Goal: Download file/media

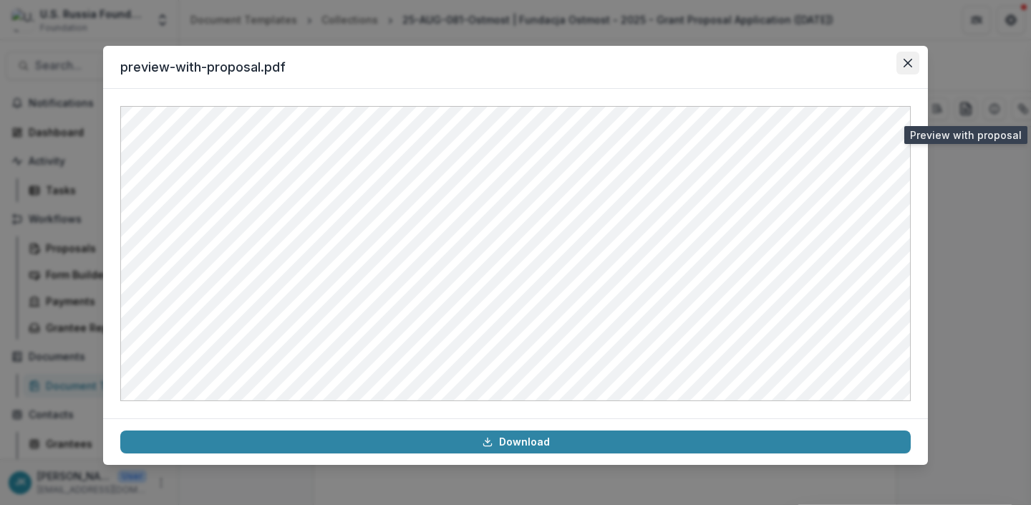
click at [915, 68] on button "Close" at bounding box center [908, 63] width 23 height 23
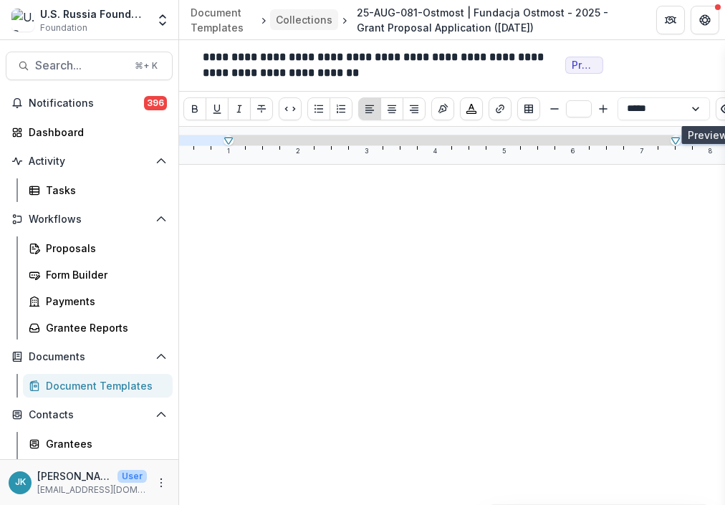
click at [304, 17] on div "Collections" at bounding box center [304, 19] width 57 height 15
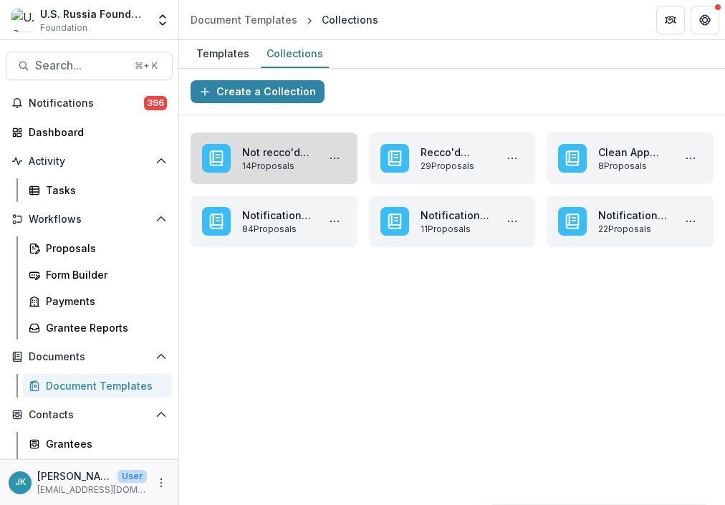
click at [256, 160] on link "Not recco'd ROL October 2025" at bounding box center [276, 152] width 69 height 15
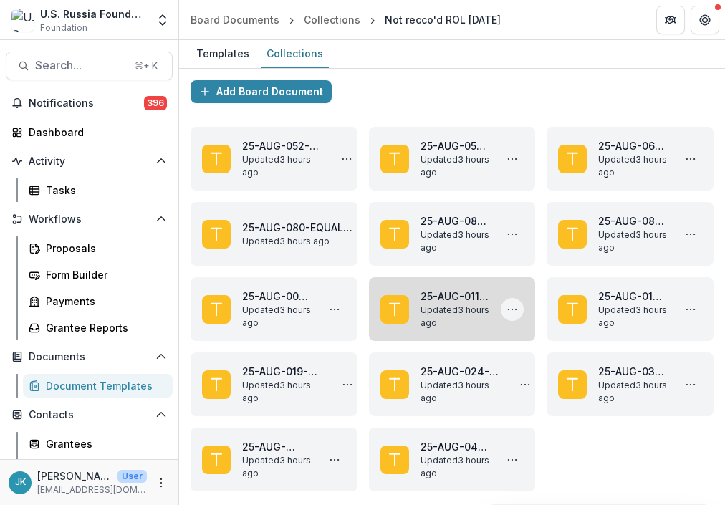
click at [511, 307] on icon "More 25-AUG-011-RCC | Russian-speaking Community Council Inc - 2025 - Grant Pro…" at bounding box center [511, 309] width 11 height 11
click at [443, 299] on link "25-AUG-011-RCC | Russian-speaking Community Council Inc - 2025 - Grant Proposal…" at bounding box center [454, 296] width 69 height 15
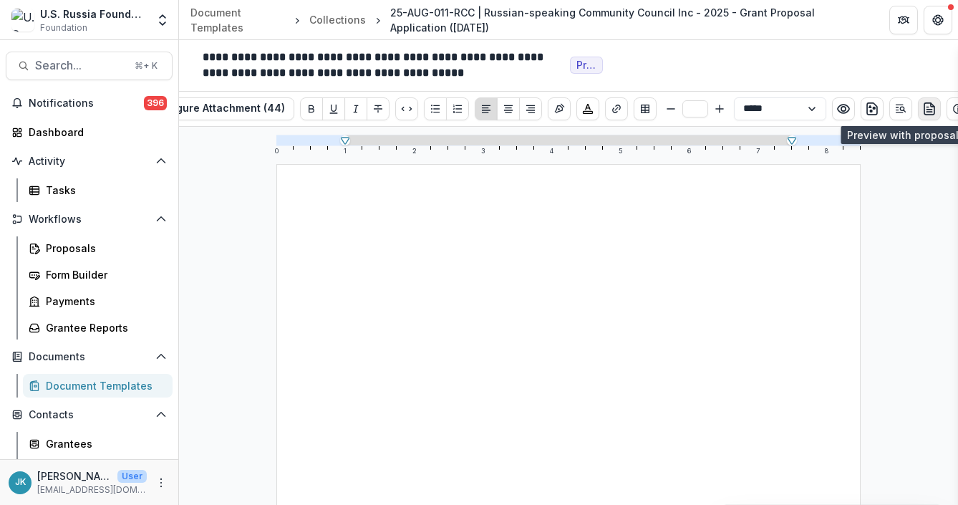
click at [933, 106] on button "preview-proposal-pdf" at bounding box center [929, 108] width 23 height 23
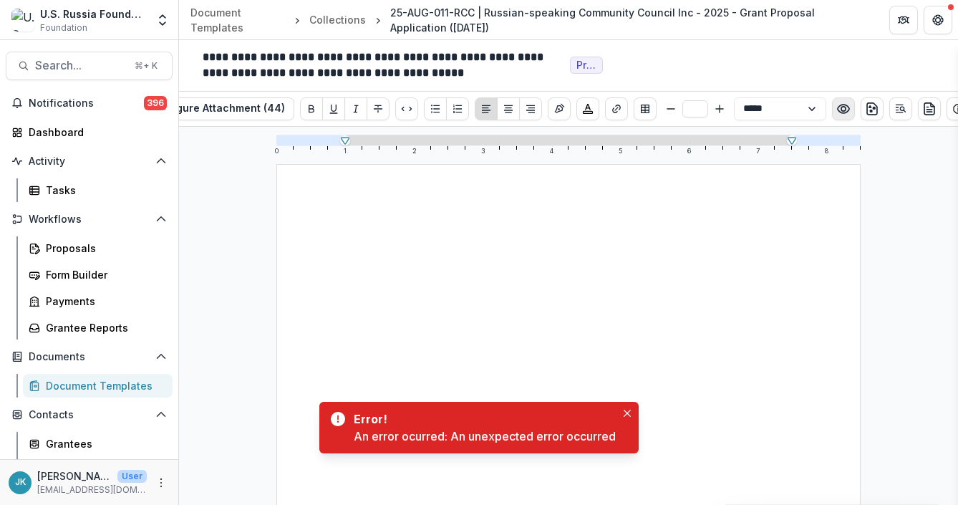
click at [847, 112] on icon "Preview preview-doc.pdf" at bounding box center [843, 109] width 14 height 14
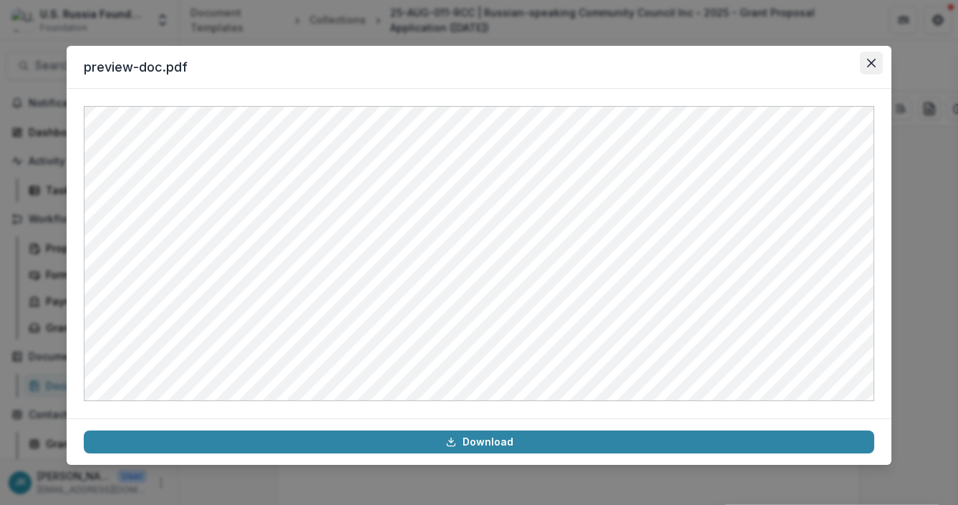
click at [862, 69] on button "Close" at bounding box center [871, 63] width 23 height 23
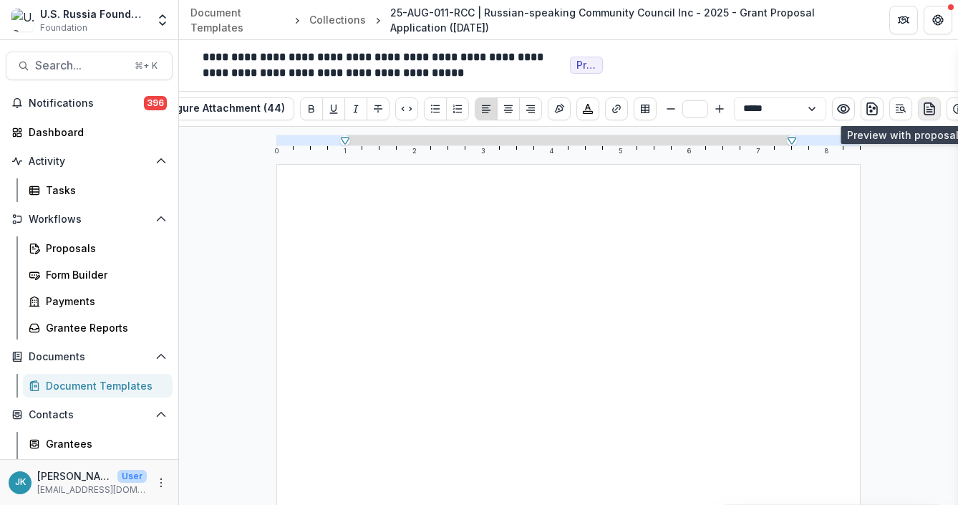
click at [922, 117] on button "preview-proposal-pdf" at bounding box center [929, 108] width 23 height 23
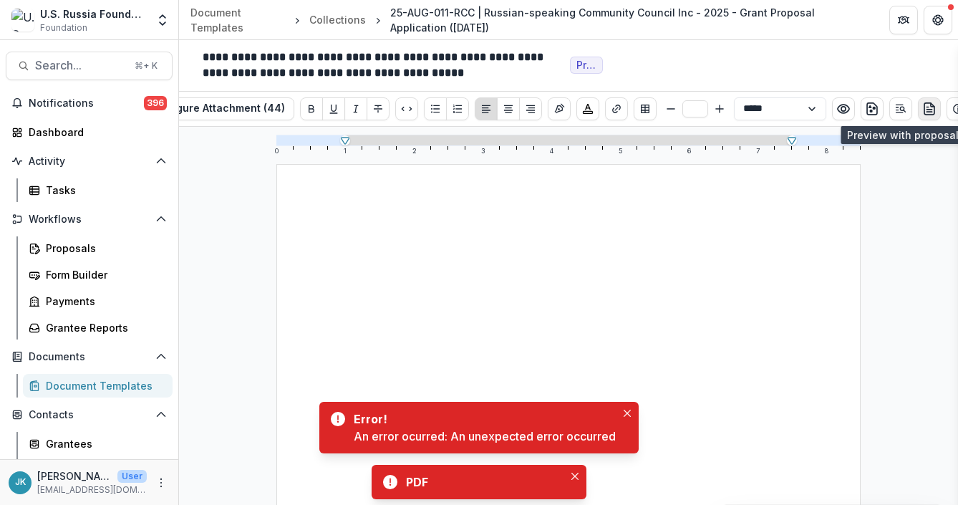
click at [928, 107] on icon "preview-proposal-pdf" at bounding box center [929, 109] width 14 height 14
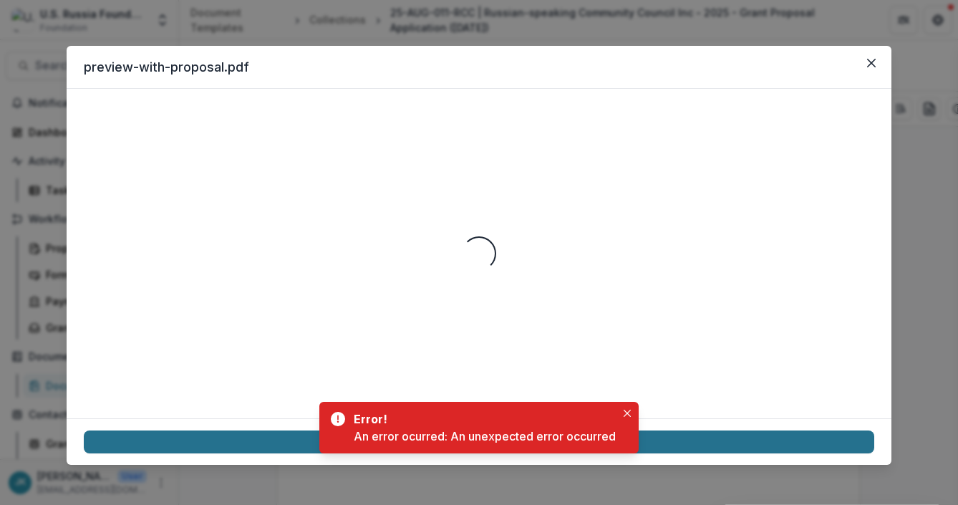
click at [685, 437] on link "Download" at bounding box center [479, 441] width 791 height 23
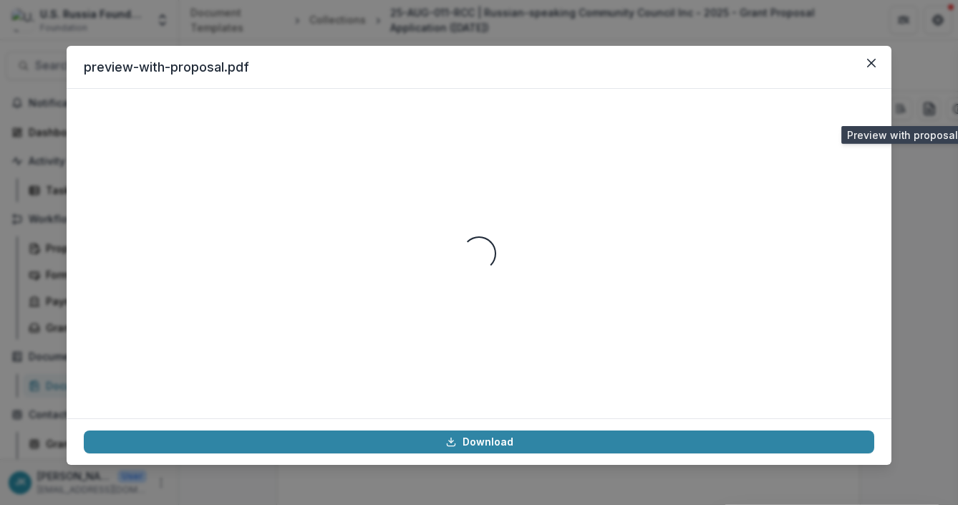
click at [709, 28] on div "preview-with-proposal.pdf Loading... Download" at bounding box center [479, 252] width 958 height 505
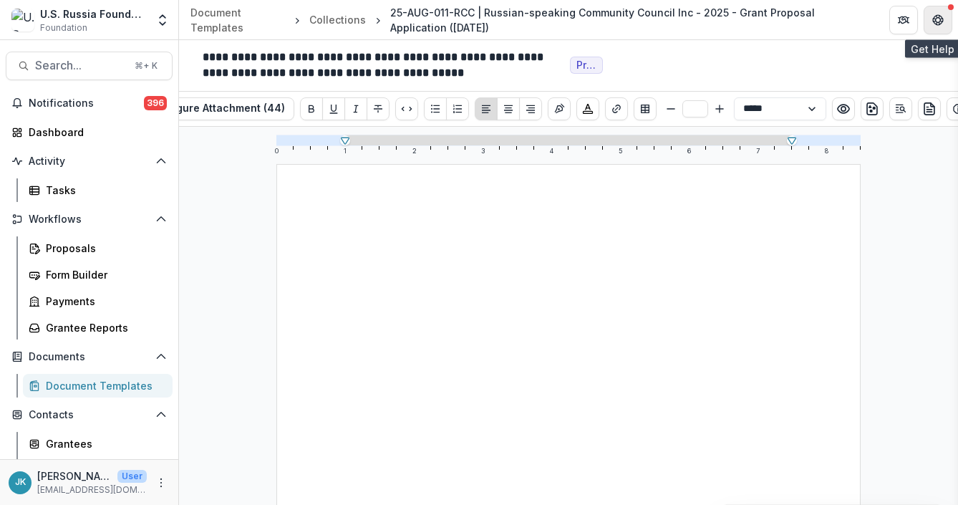
click at [940, 16] on icon "Get Help" at bounding box center [937, 19] width 11 height 11
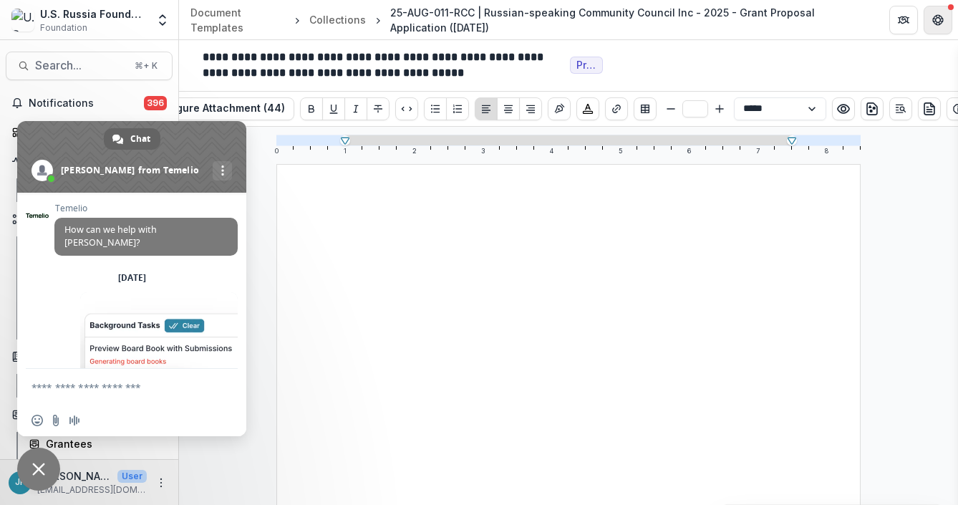
scroll to position [274, 0]
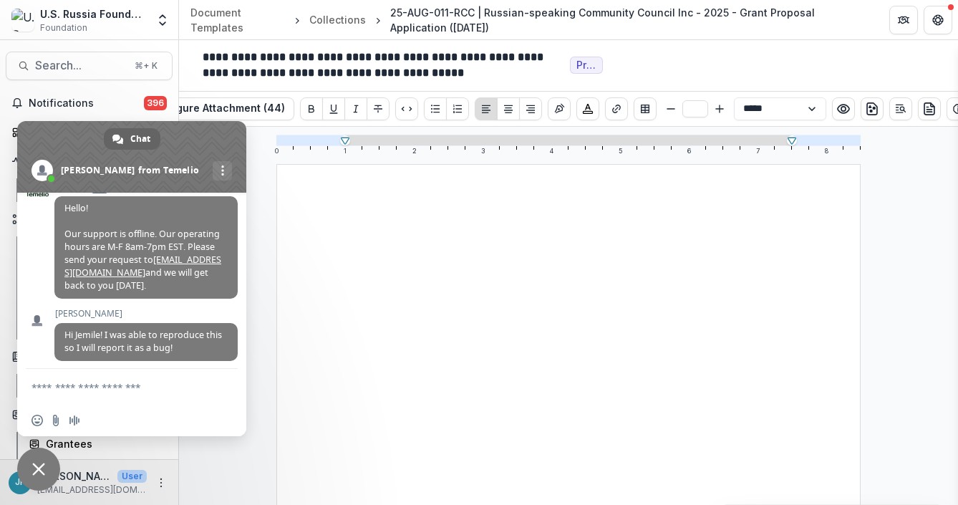
click at [127, 395] on textarea "Compose your message..." at bounding box center [118, 387] width 172 height 36
click at [135, 387] on textarea "Compose your message..." at bounding box center [118, 387] width 172 height 36
type textarea "**********"
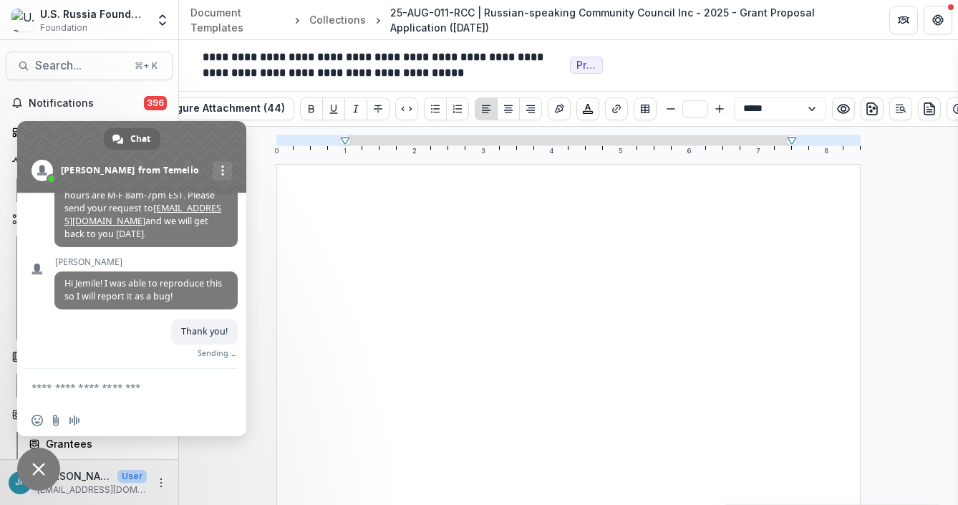
scroll to position [309, 0]
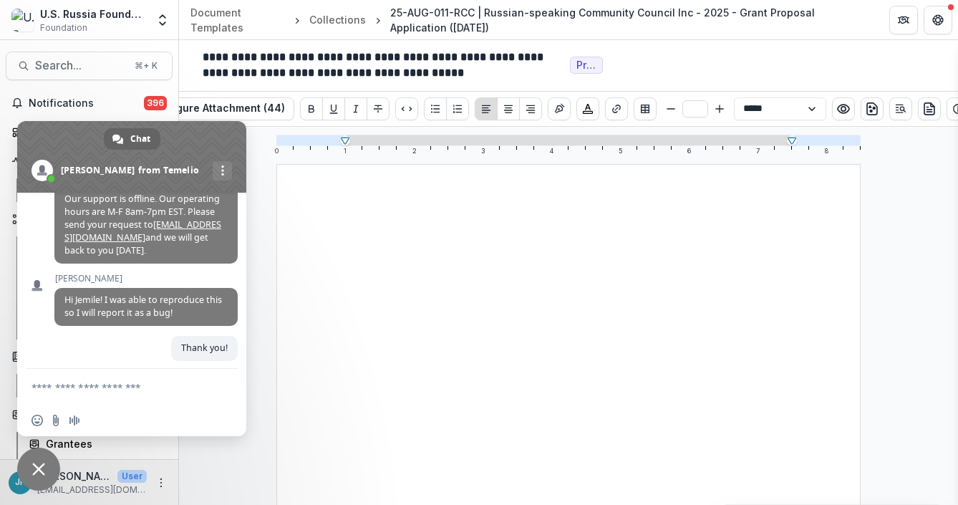
click at [34, 481] on span "Close chat" at bounding box center [38, 469] width 43 height 43
